Goal: Transaction & Acquisition: Purchase product/service

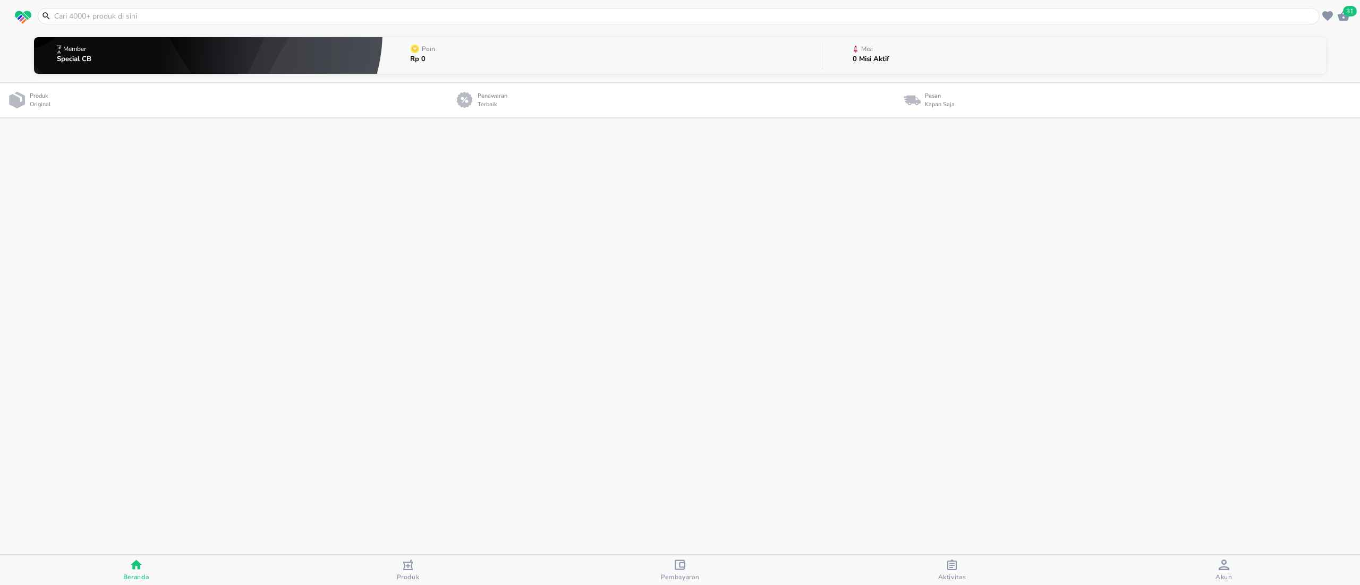
click at [1345, 17] on icon "button" at bounding box center [1343, 16] width 12 height 10
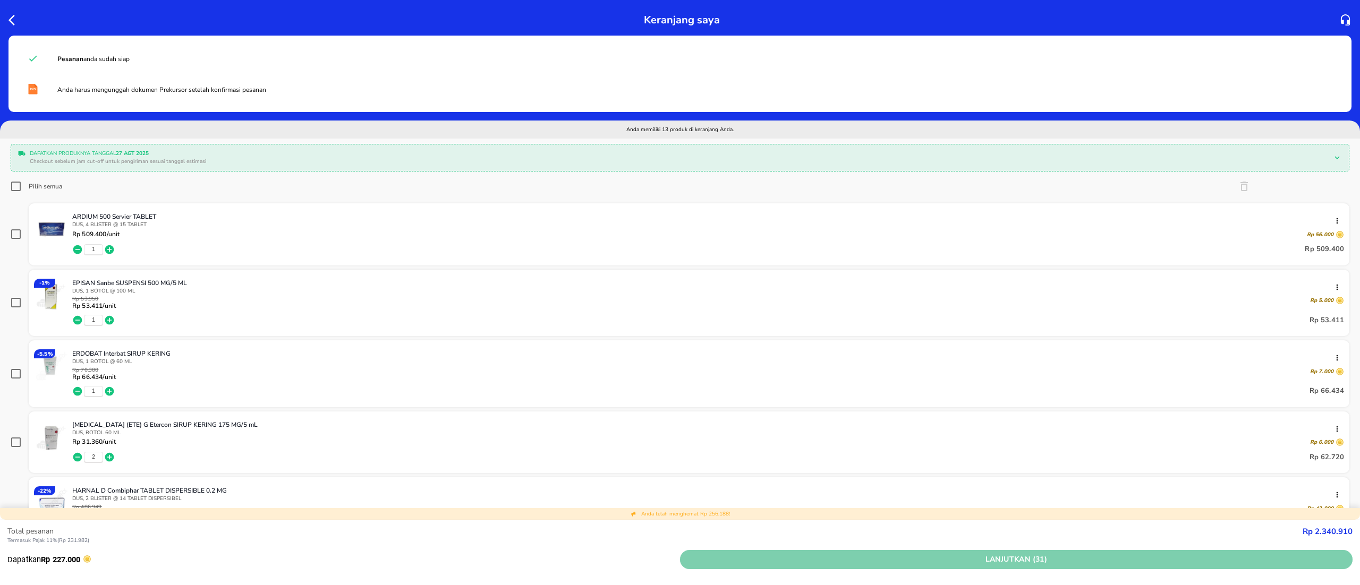
click at [906, 555] on span "Lanjutkan (31)" at bounding box center [1016, 559] width 664 height 13
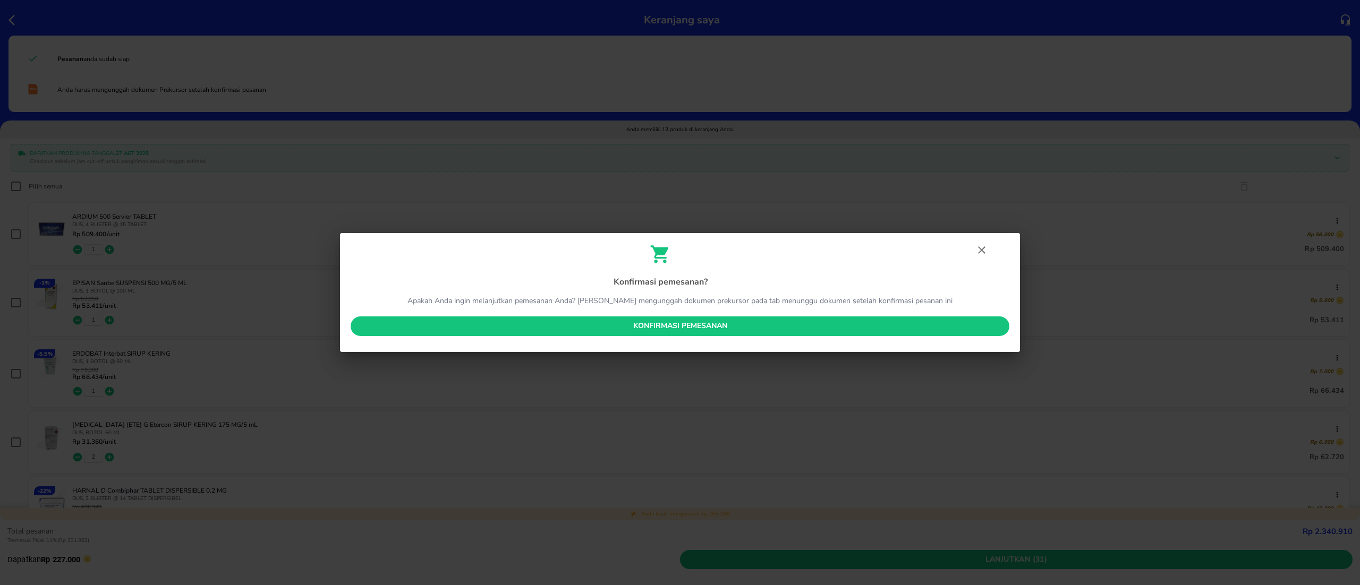
click at [698, 319] on button "Konfirmasi pemesanan" at bounding box center [680, 327] width 659 height 20
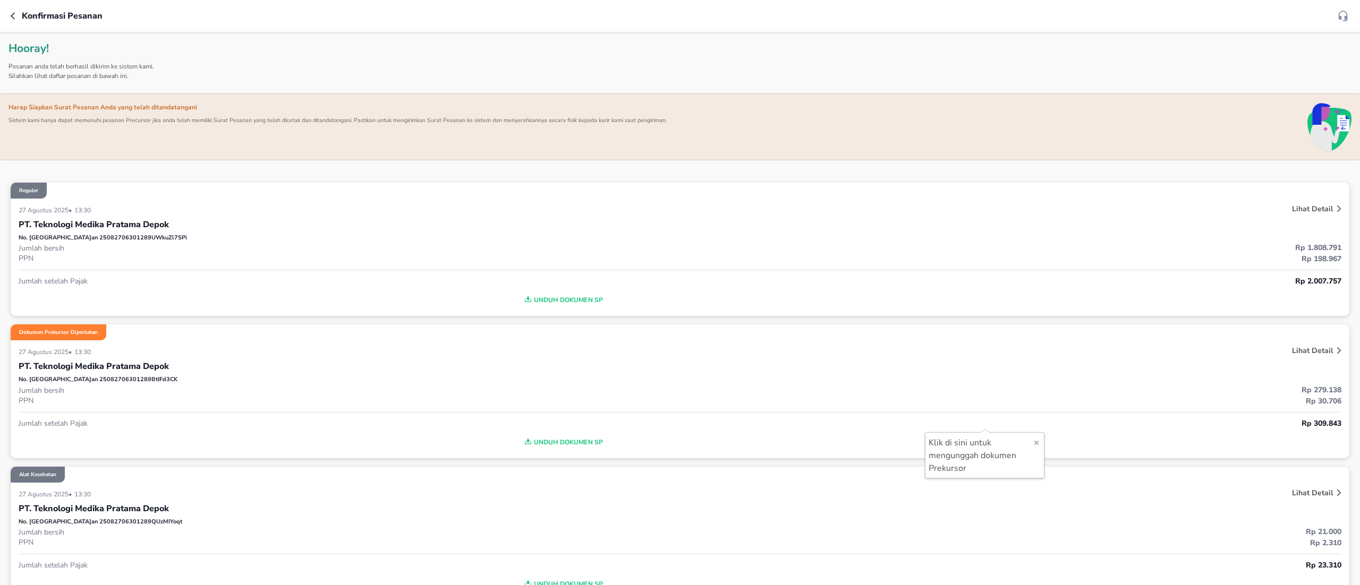
click at [570, 448] on span "Unduh Dokumen SP" at bounding box center [562, 443] width 1079 height 14
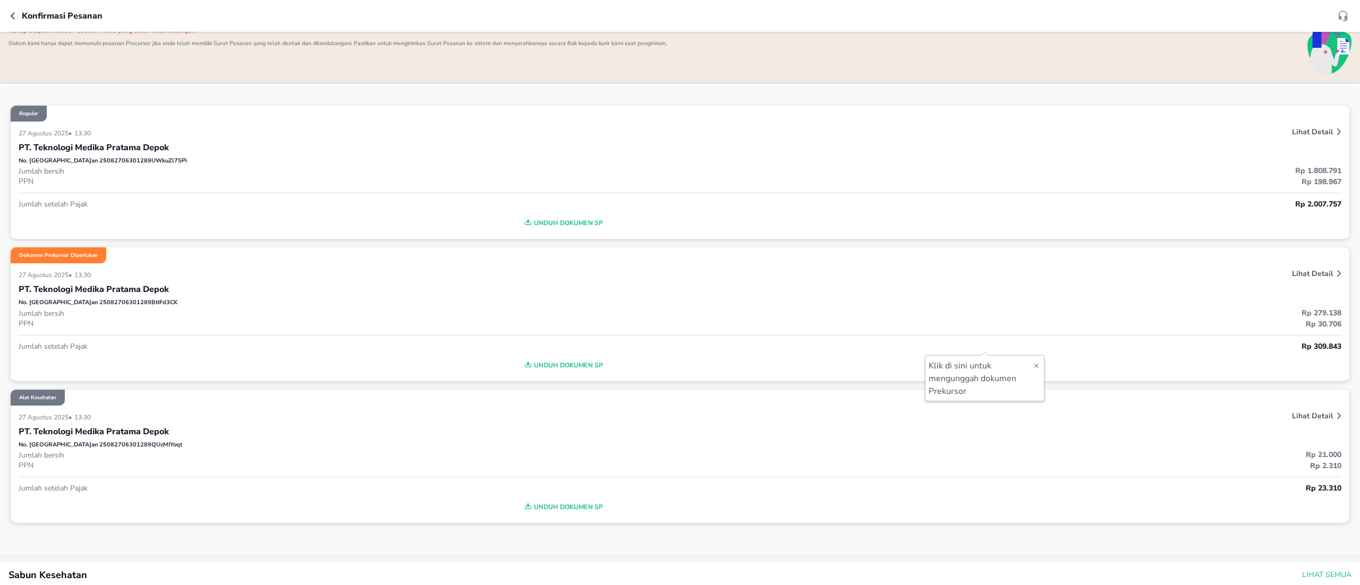
scroll to position [106, 0]
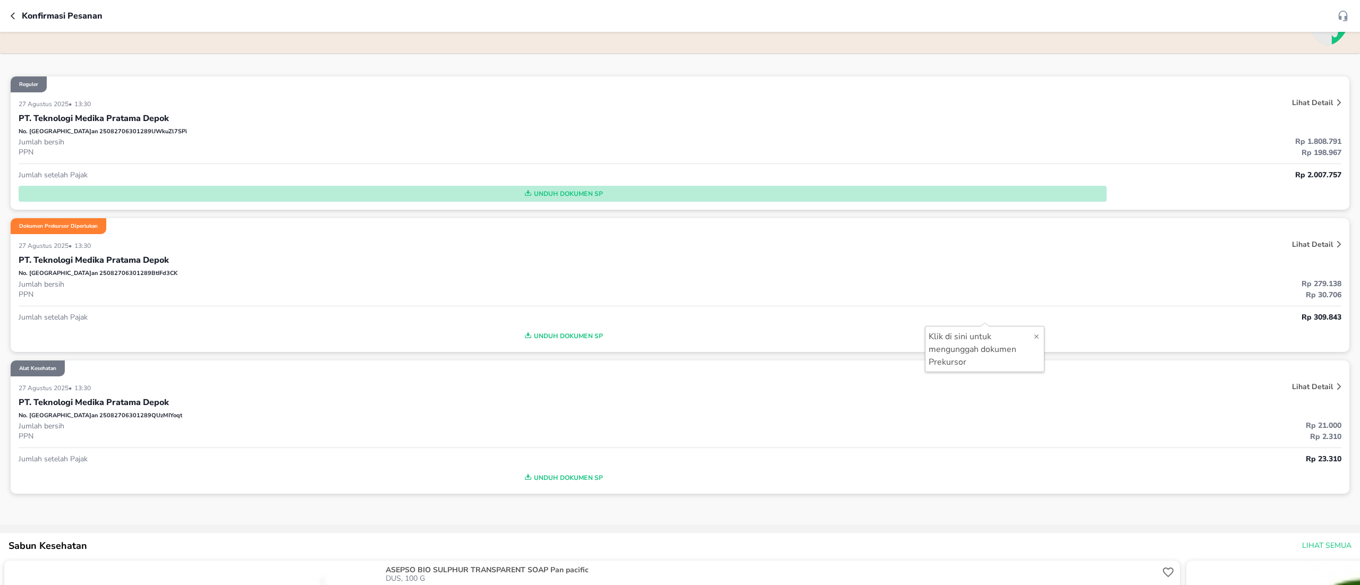
click at [582, 199] on span "Unduh Dokumen SP" at bounding box center [562, 194] width 1079 height 14
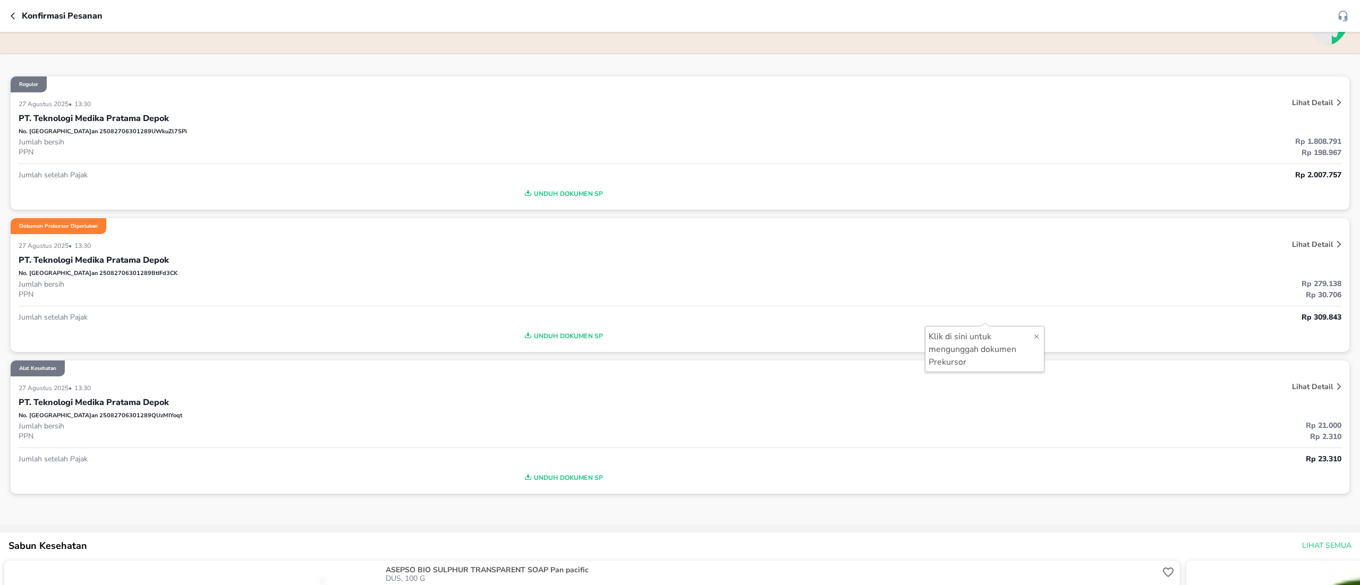
click at [24, 13] on p "Konfirmasi pesanan" at bounding box center [62, 16] width 81 height 13
click at [13, 12] on icon "button" at bounding box center [15, 16] width 8 height 8
